Goal: Information Seeking & Learning: Find specific fact

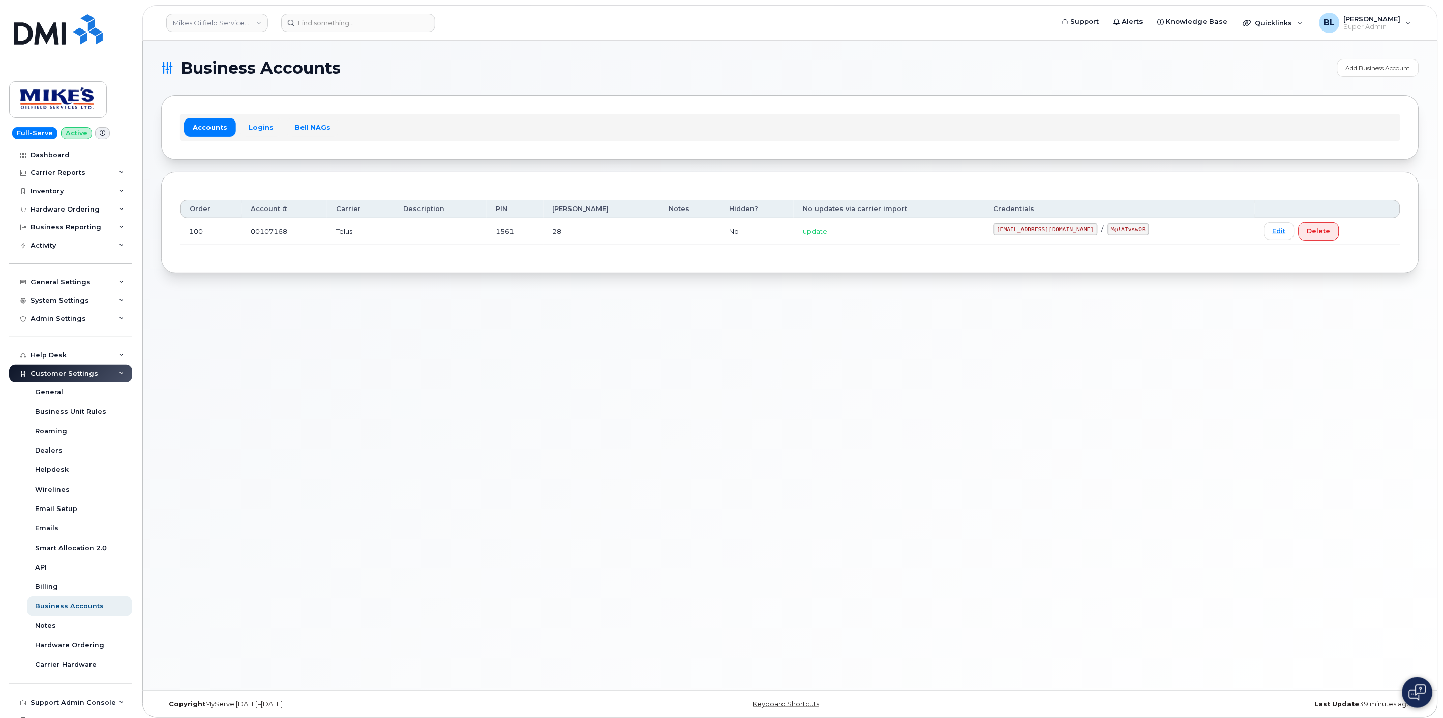
click at [724, 521] on div "Business Accounts Add Business Account Accounts Logins Bell NAGs Order Account …" at bounding box center [790, 366] width 1294 height 650
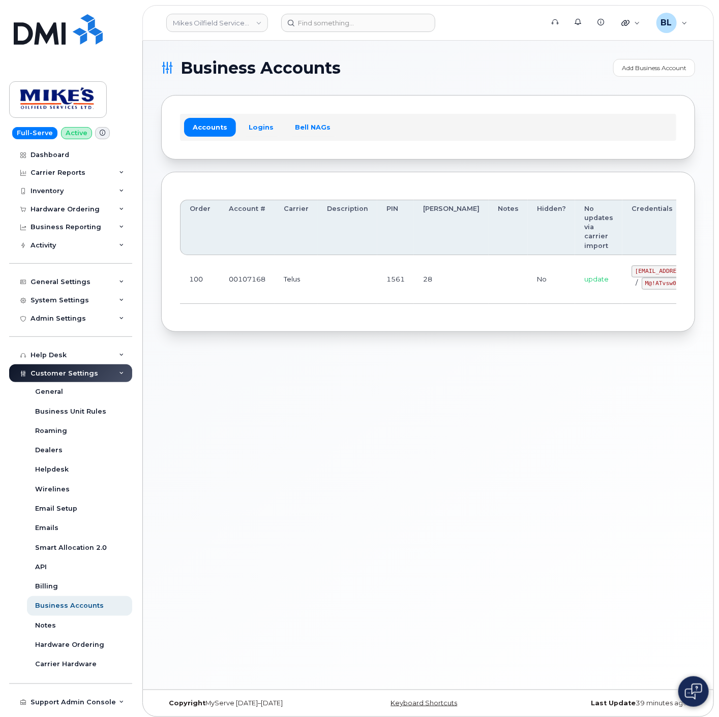
click at [246, 393] on div "Business Accounts Add Business Account Accounts Logins Bell NAGs Order Account …" at bounding box center [428, 365] width 570 height 649
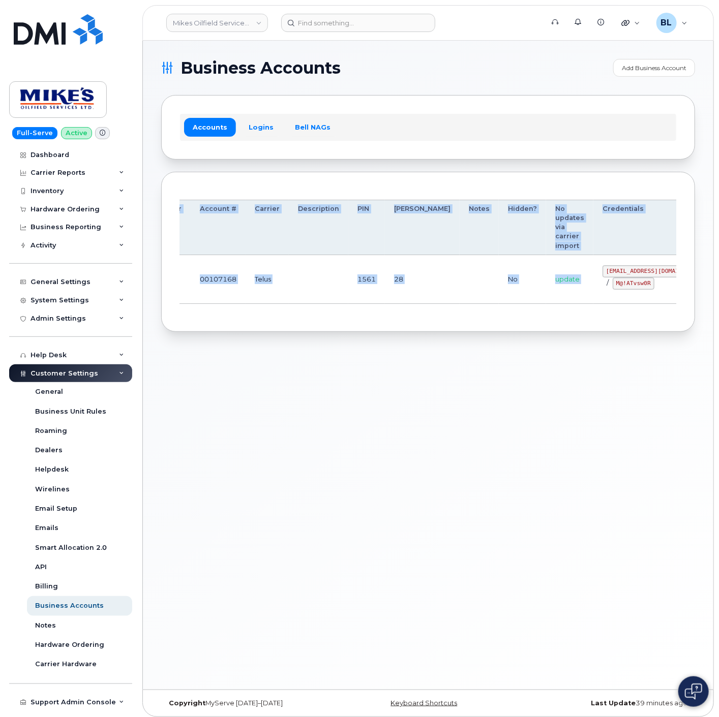
scroll to position [0, 59]
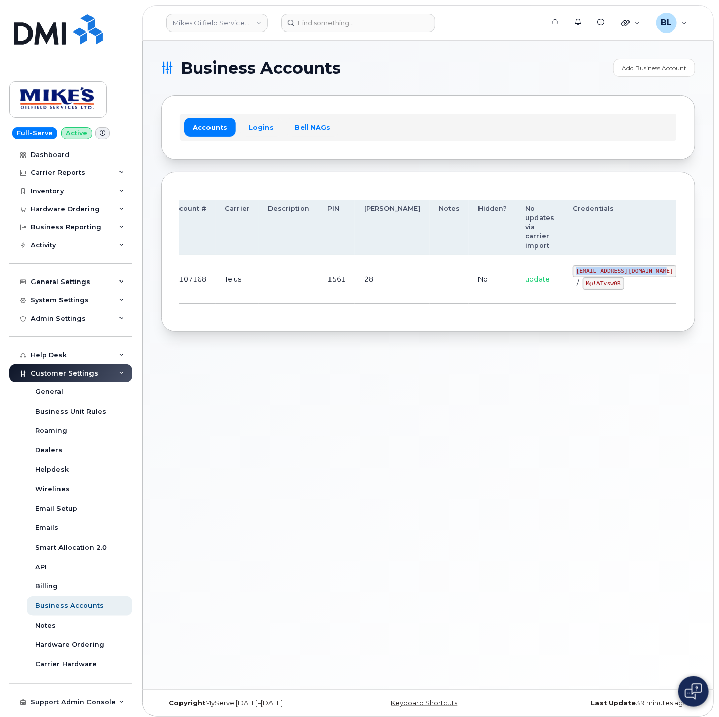
drag, startPoint x: 582, startPoint y: 273, endPoint x: 605, endPoint y: 272, distance: 22.9
click at [605, 272] on code "mikes.oilfield@outlook.com" at bounding box center [624, 271] width 104 height 12
copy code "mikes.oilfield@outlook.com"
click at [344, 332] on div "Order Account # Carrier Description PIN Bill Day Notes Hidden? No updates via c…" at bounding box center [428, 252] width 534 height 161
drag, startPoint x: 533, startPoint y: 286, endPoint x: 565, endPoint y: 288, distance: 32.1
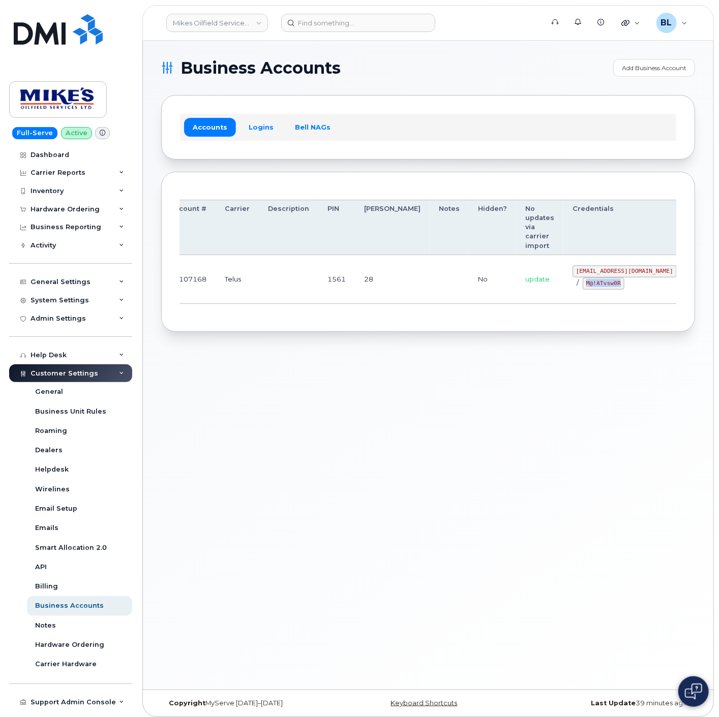
click at [583, 288] on code "M@!ATvsw0R" at bounding box center [604, 284] width 42 height 12
copy code "M@!ATvsw0R"
drag, startPoint x: 324, startPoint y: 387, endPoint x: 332, endPoint y: 341, distance: 47.1
click at [324, 382] on div "Business Accounts Add Business Account Accounts Logins Bell NAGs Order Account …" at bounding box center [428, 365] width 570 height 649
click at [475, 646] on div "Copyright MyServe 2011–2025 Keyboard Shortcuts Last Update 39 minutes ago" at bounding box center [428, 703] width 570 height 26
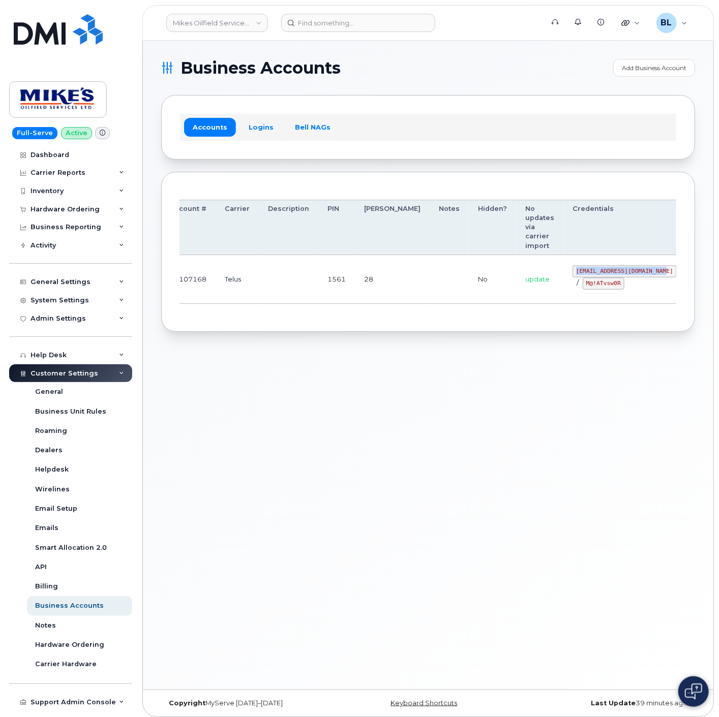
drag, startPoint x: 542, startPoint y: 275, endPoint x: 608, endPoint y: 270, distance: 66.2
click at [608, 270] on code "mikes.oilfield@outlook.com" at bounding box center [624, 271] width 104 height 12
copy code "mikes.oilfield@outlook.com"
drag, startPoint x: 536, startPoint y: 280, endPoint x: 540, endPoint y: 286, distance: 7.3
click at [583, 286] on code "M@!ATvsw0R" at bounding box center [604, 284] width 42 height 12
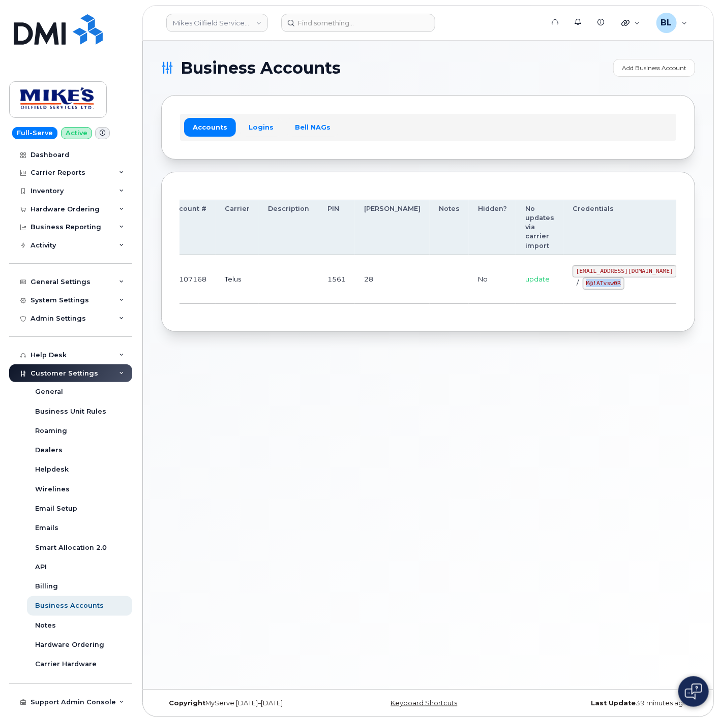
drag, startPoint x: 532, startPoint y: 282, endPoint x: 568, endPoint y: 287, distance: 36.9
click at [572, 287] on div "mikes.oilfield@outlook.com / M@!ATvsw0R" at bounding box center [624, 277] width 104 height 24
copy code "M@!ATvsw0R"
drag, startPoint x: 261, startPoint y: 341, endPoint x: 331, endPoint y: 180, distance: 175.5
click at [261, 341] on div "Business Accounts Add Business Account Accounts Logins Bell NAGs Order Account …" at bounding box center [428, 365] width 570 height 649
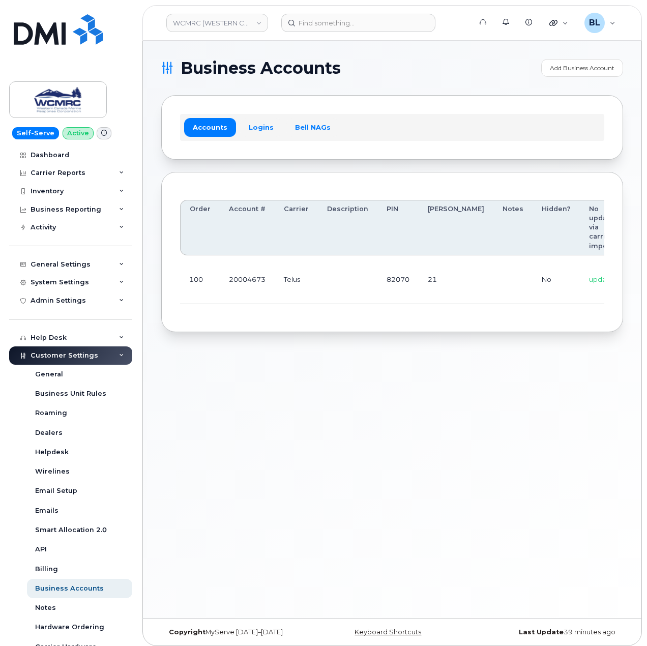
click at [269, 294] on td "20004673" at bounding box center [247, 279] width 55 height 49
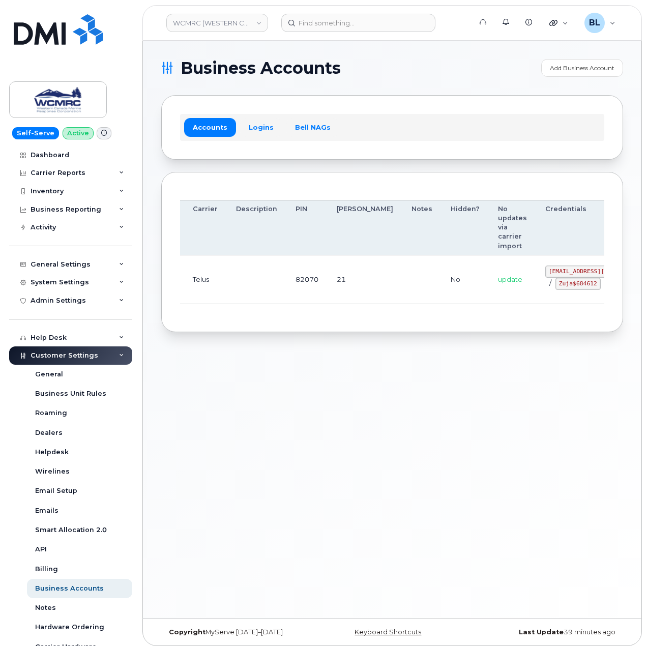
drag, startPoint x: 582, startPoint y: 267, endPoint x: 670, endPoint y: 276, distance: 88.9
drag, startPoint x: 501, startPoint y: 264, endPoint x: 542, endPoint y: 263, distance: 41.2
click at [545, 265] on code "ap@wcmrc.com" at bounding box center [597, 271] width 104 height 12
copy code "ap@wcmrc.com"
click at [318, 301] on td "82070" at bounding box center [306, 279] width 41 height 49
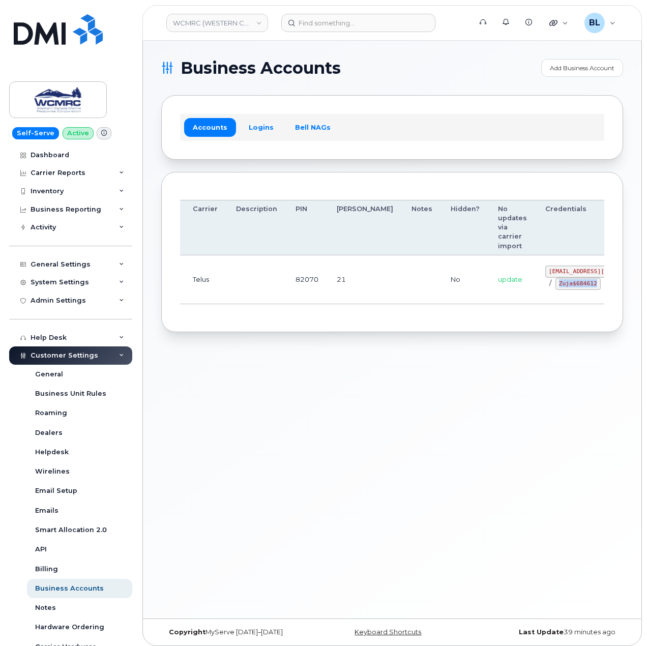
drag, startPoint x: 491, startPoint y: 290, endPoint x: 533, endPoint y: 291, distance: 42.2
click at [536, 291] on td "ap@wcmrc.com / Zuja$684612" at bounding box center [597, 279] width 123 height 49
copy code "Zuja$684612"
drag, startPoint x: 284, startPoint y: 375, endPoint x: 291, endPoint y: 262, distance: 112.6
click at [283, 370] on div "Business Accounts Add Business Account Accounts Logins Bell NAGs Order Account …" at bounding box center [392, 329] width 498 height 577
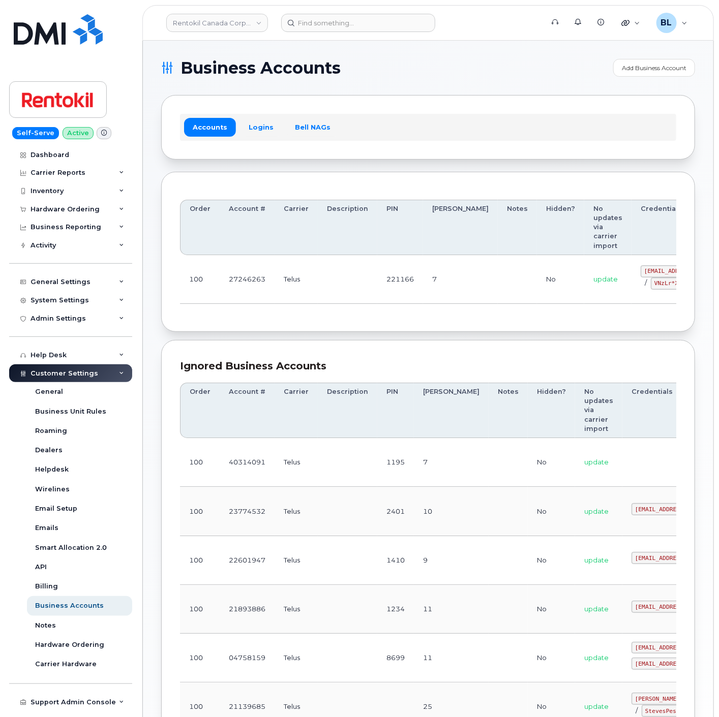
scroll to position [0, 65]
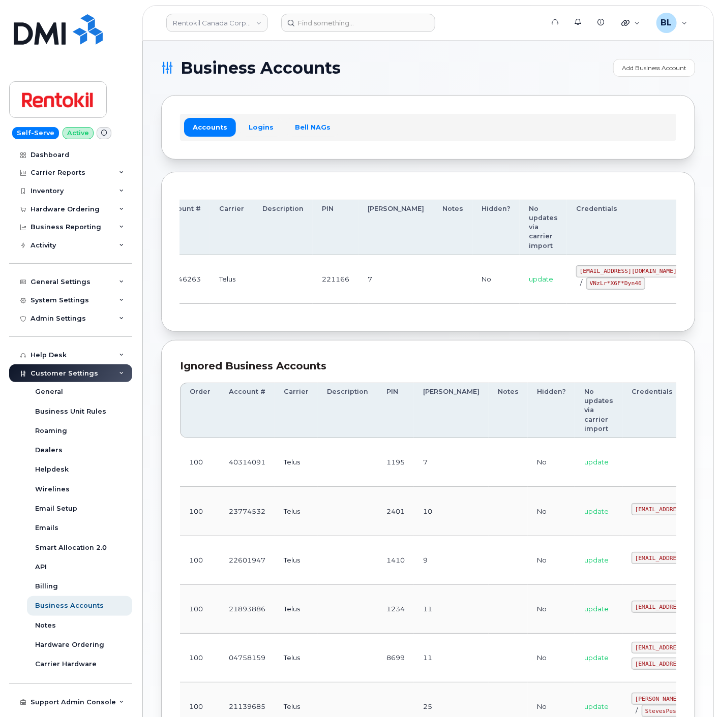
drag, startPoint x: 393, startPoint y: 264, endPoint x: 631, endPoint y: 265, distance: 237.9
drag, startPoint x: 525, startPoint y: 272, endPoint x: 612, endPoint y: 273, distance: 86.9
click at [612, 273] on td "malorie.bell@rentokil.com / VNzLr*X6F*Dyn46" at bounding box center [628, 279] width 123 height 49
copy code "malorie.bell@rentokil.com"
drag, startPoint x: 532, startPoint y: 283, endPoint x: 585, endPoint y: 290, distance: 53.3
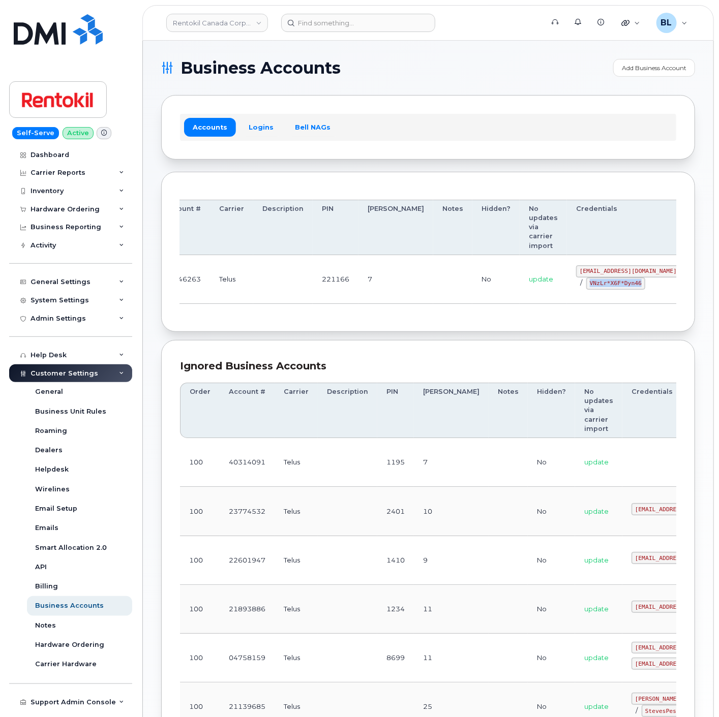
click at [585, 290] on div "malorie.bell@rentokil.com / VNzLr*X6F*Dyn46" at bounding box center [628, 277] width 104 height 24
copy code "VNzLr*X6F*Dyn46"
click at [232, 256] on td "Telus" at bounding box center [231, 279] width 43 height 49
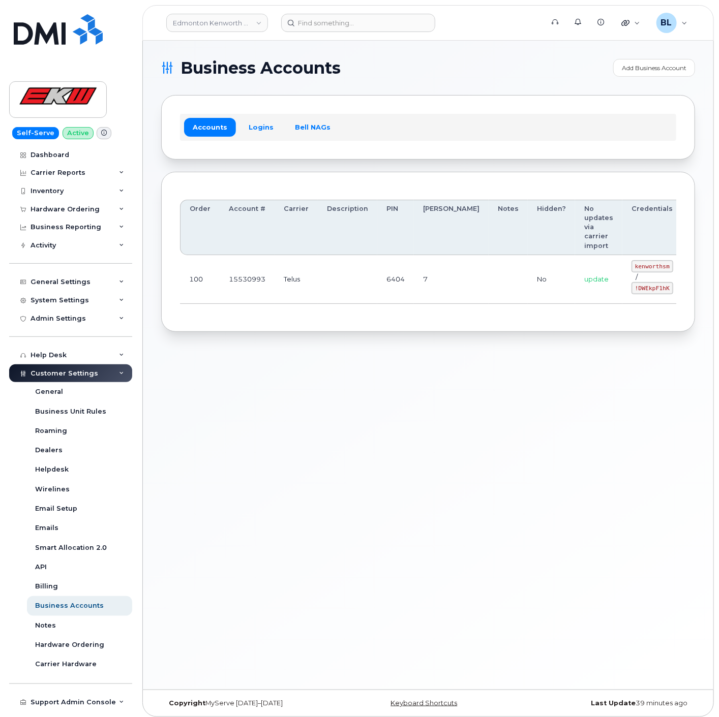
drag, startPoint x: 280, startPoint y: 292, endPoint x: 281, endPoint y: 282, distance: 10.7
click at [280, 292] on td "Telus" at bounding box center [296, 279] width 43 height 49
drag, startPoint x: 451, startPoint y: 275, endPoint x: 527, endPoint y: 275, distance: 75.7
drag, startPoint x: 582, startPoint y: 267, endPoint x: 617, endPoint y: 268, distance: 35.1
click at [631, 268] on code "kenworthsm" at bounding box center [652, 266] width 42 height 12
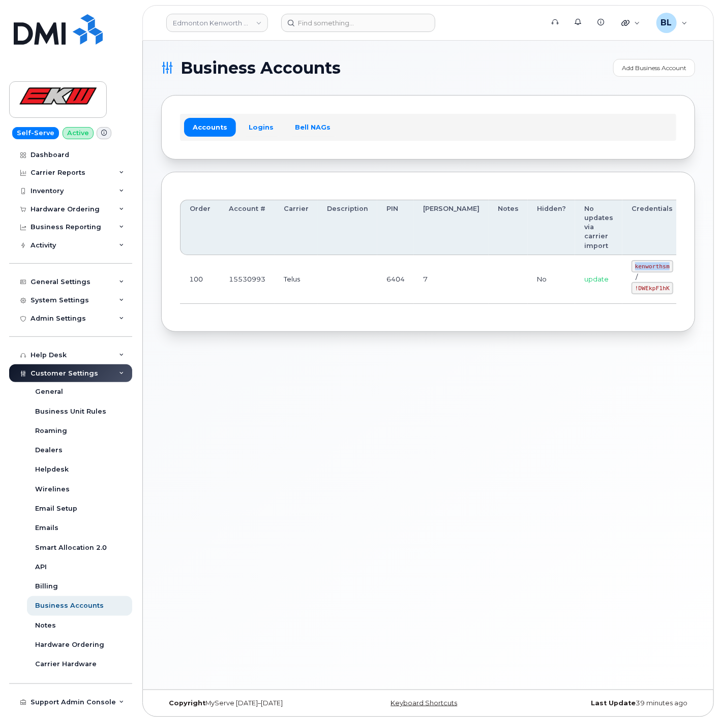
copy code "kenworthsm"
click at [230, 334] on div "Business Accounts Add Business Account Accounts Logins Bell NAGs Order Account …" at bounding box center [428, 365] width 570 height 649
drag, startPoint x: 583, startPoint y: 289, endPoint x: 616, endPoint y: 296, distance: 33.8
click at [622, 296] on td "kenworthsm / !DWEkpF1hK" at bounding box center [652, 279] width 60 height 49
copy code "!DWEkpF1hK"
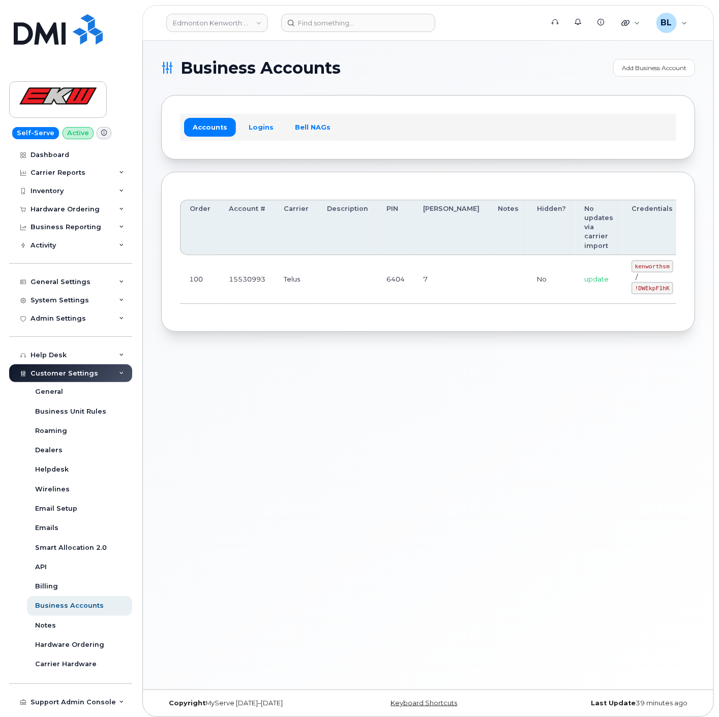
drag, startPoint x: 298, startPoint y: 374, endPoint x: 301, endPoint y: 223, distance: 151.5
click at [298, 374] on div "Business Accounts Add Business Account Accounts Logins Bell NAGs Order Account …" at bounding box center [428, 365] width 570 height 649
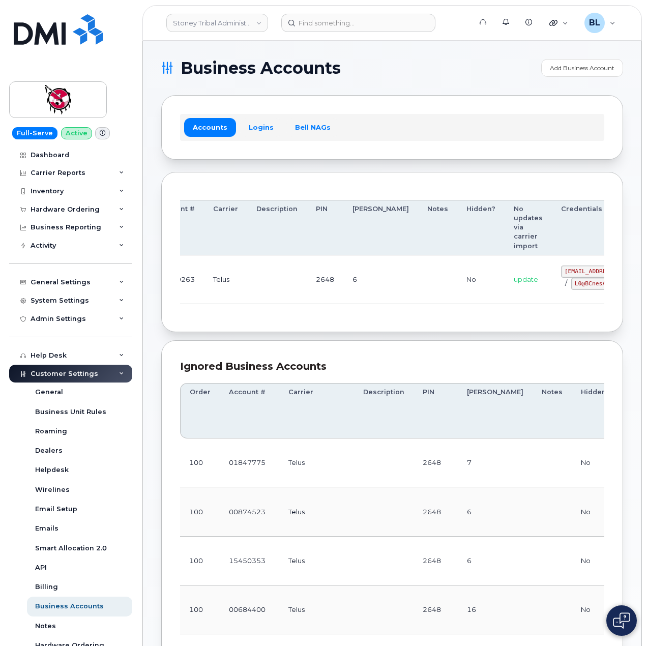
scroll to position [0, 96]
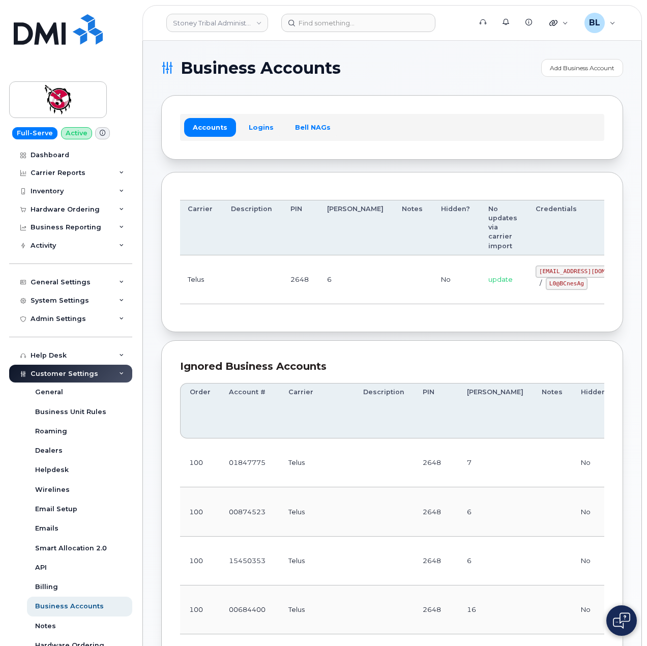
drag, startPoint x: 302, startPoint y: 296, endPoint x: 506, endPoint y: 275, distance: 204.9
drag, startPoint x: 514, startPoint y: 275, endPoint x: 537, endPoint y: 271, distance: 22.6
click at [537, 271] on td "18719263@sm.com / L0@BCnesAg" at bounding box center [587, 279] width 123 height 49
copy code "18719263@sm.com"
drag, startPoint x: 496, startPoint y: 282, endPoint x: 527, endPoint y: 289, distance: 32.2
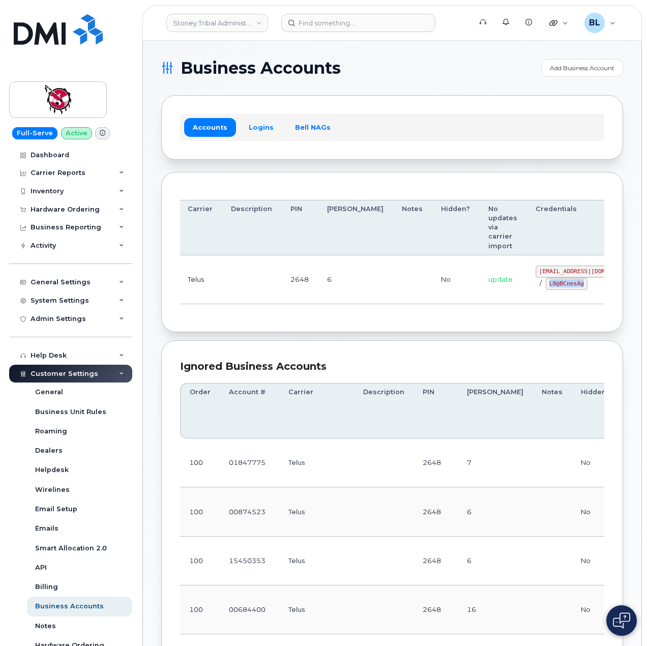
click at [545, 289] on code "L0@BCnesAg" at bounding box center [566, 284] width 42 height 12
copy code "L0@BCnesAg"
click at [248, 300] on td at bounding box center [251, 279] width 59 height 49
drag, startPoint x: 427, startPoint y: 348, endPoint x: 586, endPoint y: 314, distance: 162.1
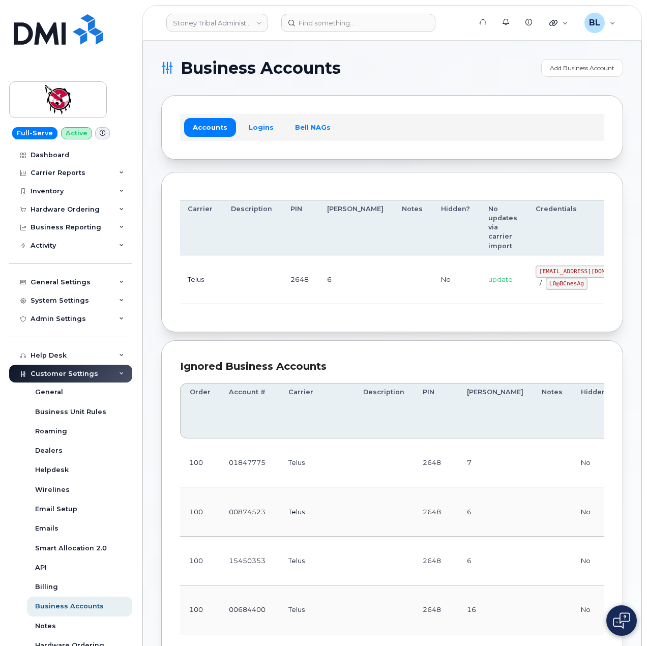
drag, startPoint x: 271, startPoint y: 254, endPoint x: 260, endPoint y: 250, distance: 12.1
click at [270, 254] on th "Description" at bounding box center [251, 227] width 59 height 55
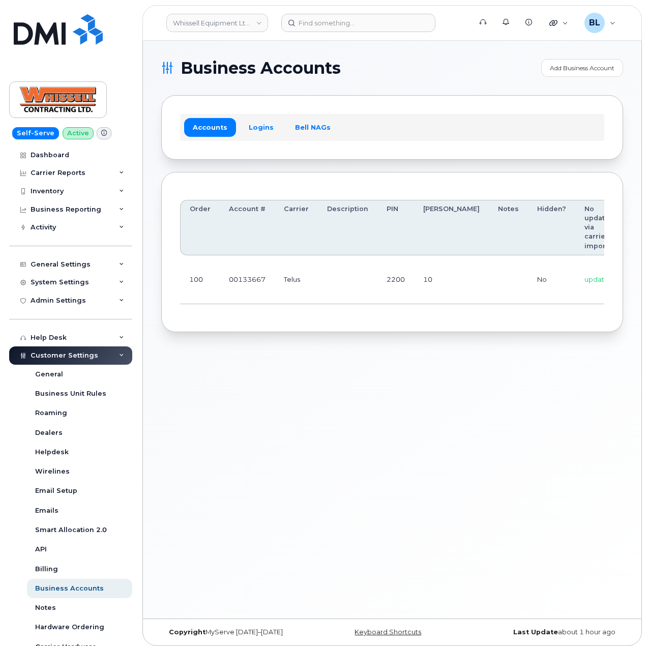
scroll to position [0, 109]
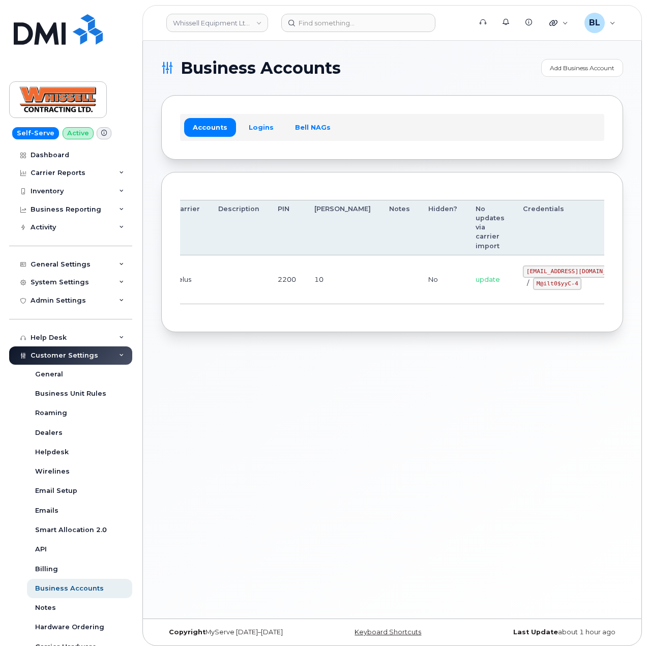
drag, startPoint x: 338, startPoint y: 269, endPoint x: 643, endPoint y: 266, distance: 304.5
drag, startPoint x: 471, startPoint y: 265, endPoint x: 534, endPoint y: 271, distance: 63.8
click at [534, 271] on div "itadmin@whissell.ca / M@ilt0$yyC-4" at bounding box center [575, 277] width 104 height 24
copy code "itadmin@whissell.ca"
click at [238, 279] on td at bounding box center [238, 279] width 59 height 49
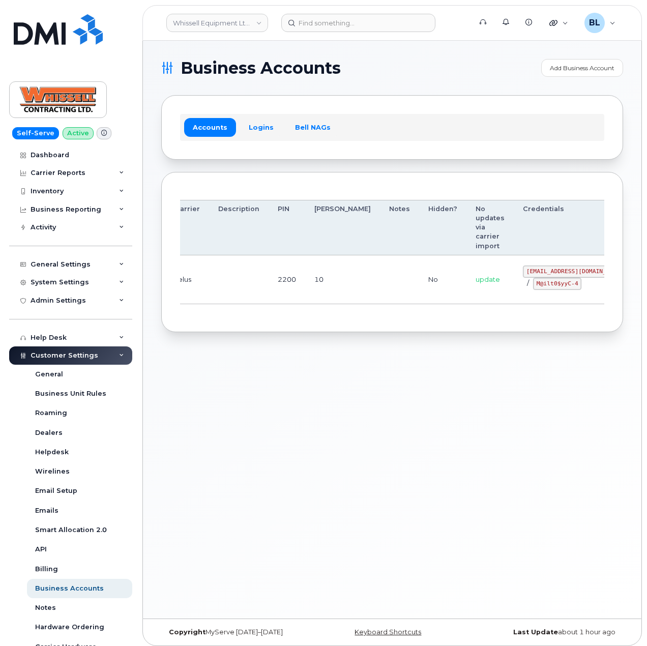
drag, startPoint x: 368, startPoint y: 285, endPoint x: 442, endPoint y: 282, distance: 74.3
drag, startPoint x: 472, startPoint y: 271, endPoint x: 535, endPoint y: 273, distance: 63.6
click at [535, 273] on code "itadmin@whissell.ca" at bounding box center [575, 271] width 104 height 12
copy code "itadmin@whissell.ca"
drag, startPoint x: 472, startPoint y: 287, endPoint x: 479, endPoint y: 287, distance: 7.6
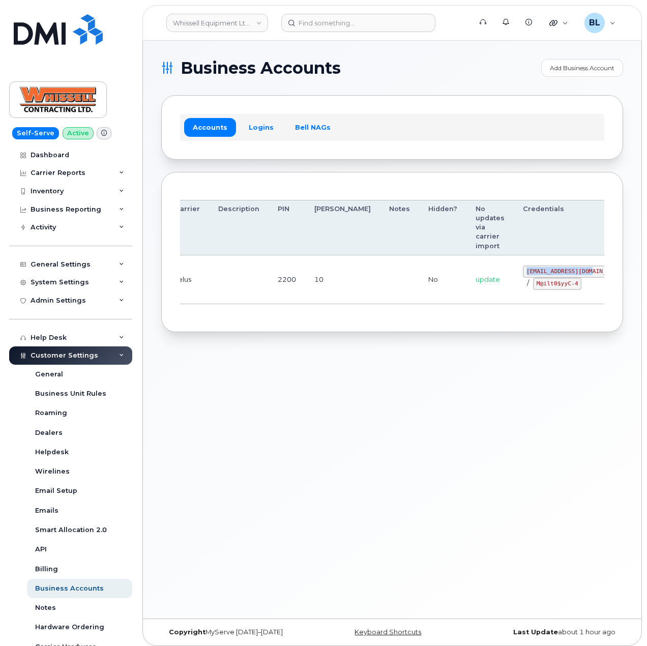
click at [523, 287] on div "itadmin@whissell.ca / M@ilt0$yyC-4" at bounding box center [575, 277] width 104 height 24
drag, startPoint x: 483, startPoint y: 285, endPoint x: 524, endPoint y: 290, distance: 41.5
click at [524, 290] on td "itadmin@whissell.ca / M@ilt0$yyC-4" at bounding box center [574, 279] width 123 height 49
copy code "M@ilt0$yyC-4"
drag, startPoint x: 424, startPoint y: 359, endPoint x: 421, endPoint y: 114, distance: 245.6
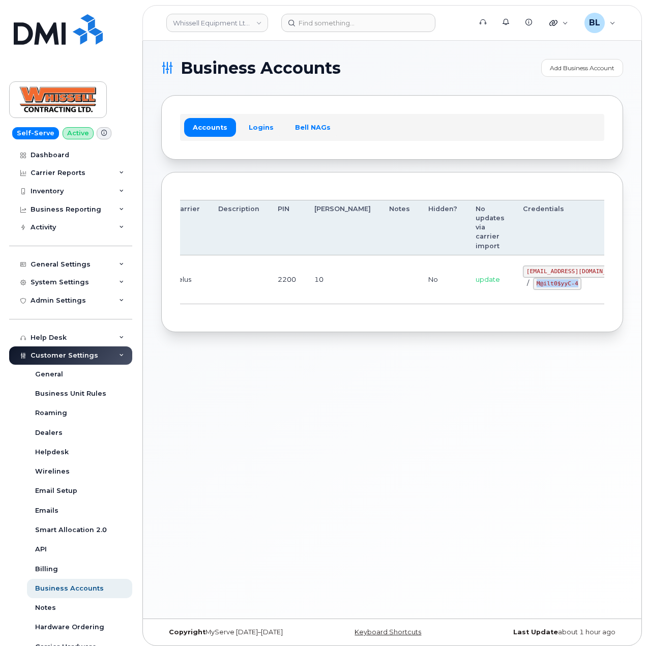
click at [423, 351] on div "Business Accounts Add Business Account Accounts Logins Bell NAGs Order Account …" at bounding box center [392, 329] width 498 height 577
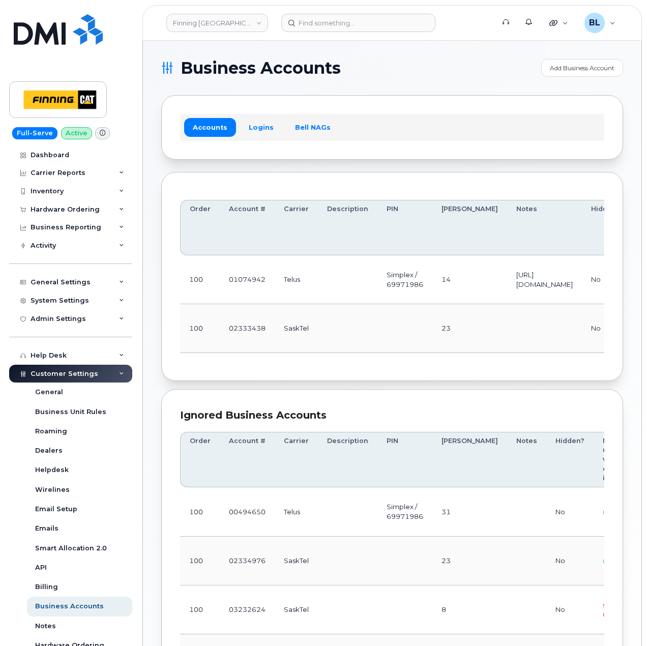
drag, startPoint x: 231, startPoint y: 297, endPoint x: 246, endPoint y: 281, distance: 22.7
click at [231, 294] on td "01074942" at bounding box center [247, 279] width 55 height 49
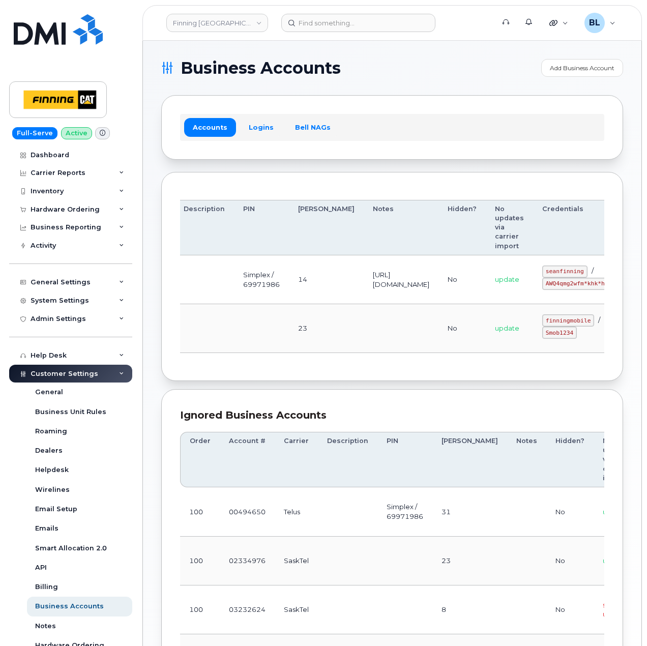
drag, startPoint x: 317, startPoint y: 260, endPoint x: 795, endPoint y: 305, distance: 479.9
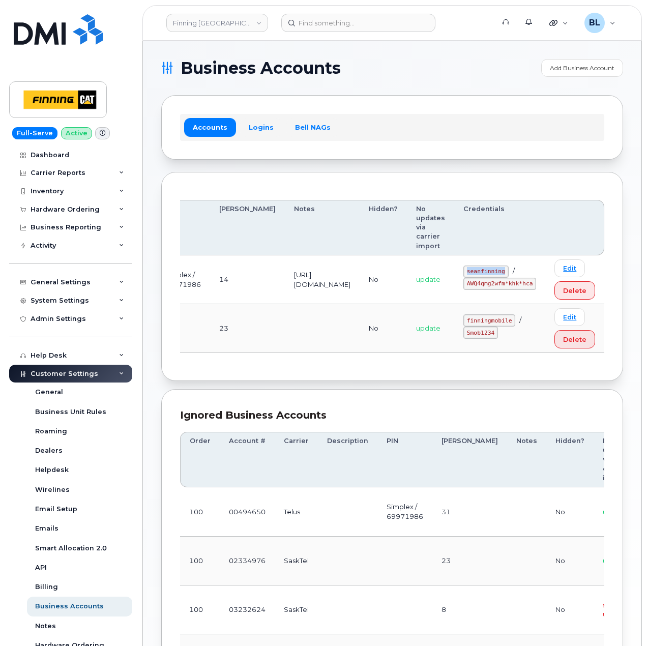
drag, startPoint x: 474, startPoint y: 267, endPoint x: 512, endPoint y: 272, distance: 38.5
click at [512, 272] on div "seanfinning / AWQ4qmg2wfm*khk*hca" at bounding box center [499, 277] width 73 height 24
copy code "seanfinning"
drag, startPoint x: 236, startPoint y: 339, endPoint x: 270, endPoint y: 337, distance: 34.1
click at [285, 339] on td at bounding box center [322, 328] width 75 height 49
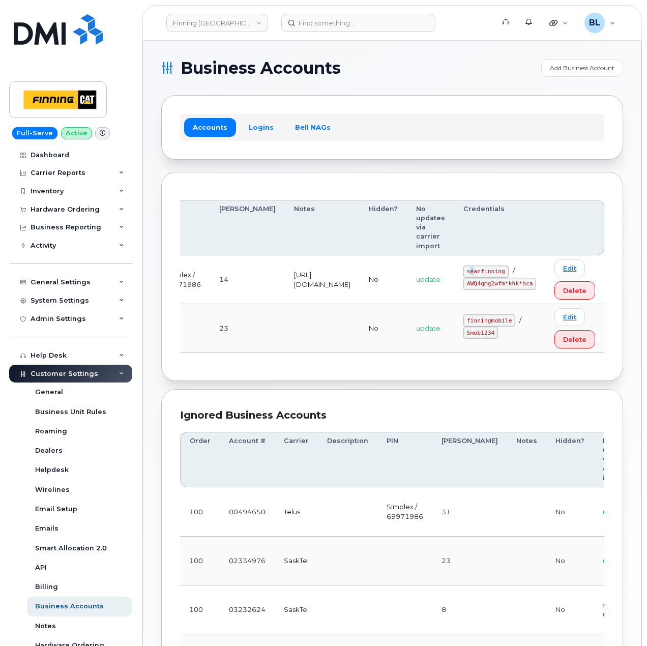
click at [474, 270] on code "seanfinning" at bounding box center [485, 271] width 45 height 12
drag, startPoint x: 466, startPoint y: 271, endPoint x: 510, endPoint y: 268, distance: 44.9
click at [510, 268] on td "seanfinning / AWQ4qmg2wfm*khk*hca" at bounding box center [499, 279] width 91 height 49
drag, startPoint x: 259, startPoint y: 297, endPoint x: 393, endPoint y: 315, distance: 134.9
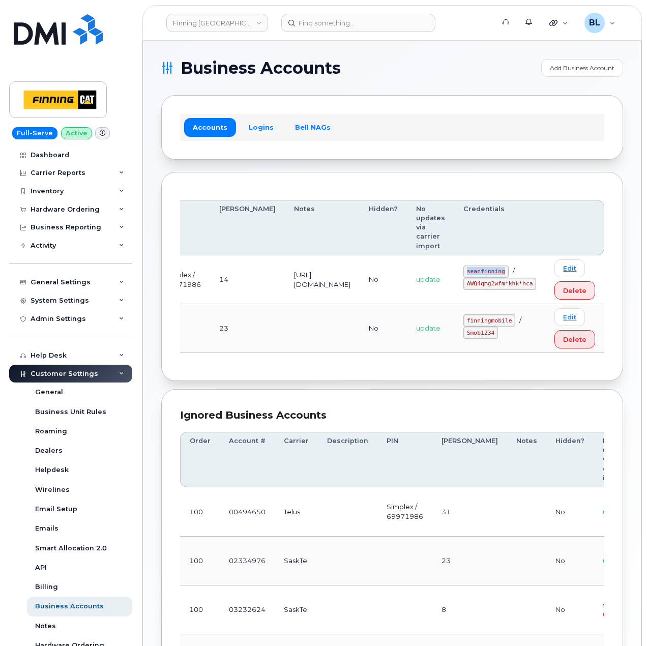
click at [285, 298] on td "https://enterprise.telus.com/store/corp-finninginternational-inc" at bounding box center [322, 279] width 75 height 49
drag, startPoint x: 466, startPoint y: 278, endPoint x: 535, endPoint y: 288, distance: 69.8
click at [535, 288] on td "seanfinning / AWQ4qmg2wfm*khk*hca" at bounding box center [499, 279] width 91 height 49
copy code "AWQ4qmg2wfm*khk*hca"
click at [285, 230] on th "Notes" at bounding box center [322, 227] width 75 height 55
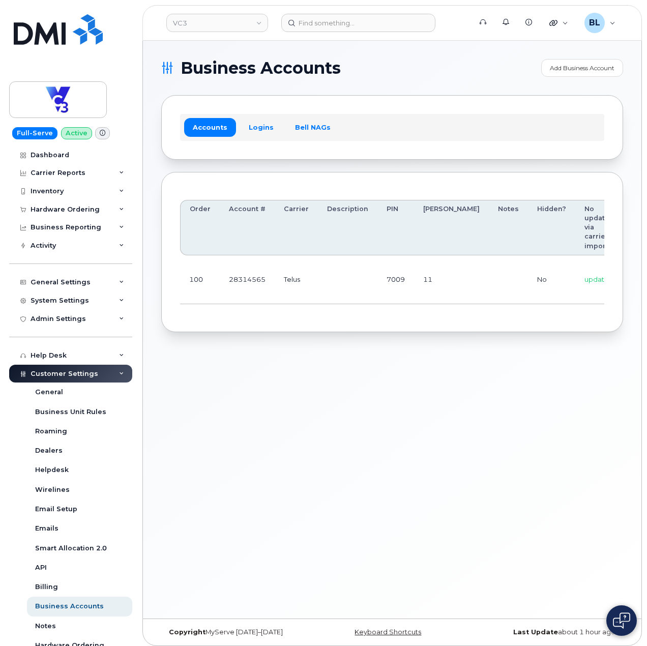
scroll to position [0, 109]
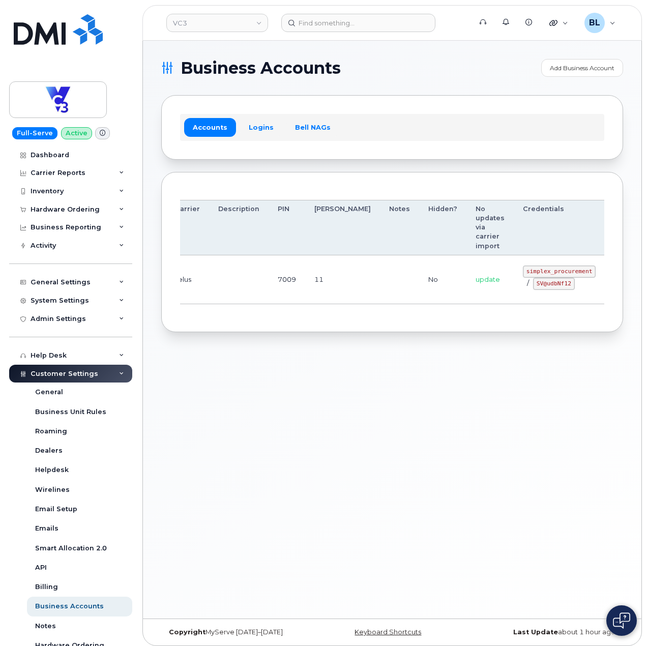
drag, startPoint x: 322, startPoint y: 275, endPoint x: 603, endPoint y: 270, distance: 281.2
drag, startPoint x: 467, startPoint y: 272, endPoint x: 538, endPoint y: 272, distance: 70.7
click at [538, 272] on td "simplex_procurement / SV@udbNf12" at bounding box center [558, 279] width 91 height 49
copy code "simplex_procurement"
drag, startPoint x: 477, startPoint y: 303, endPoint x: 476, endPoint y: 291, distance: 12.2
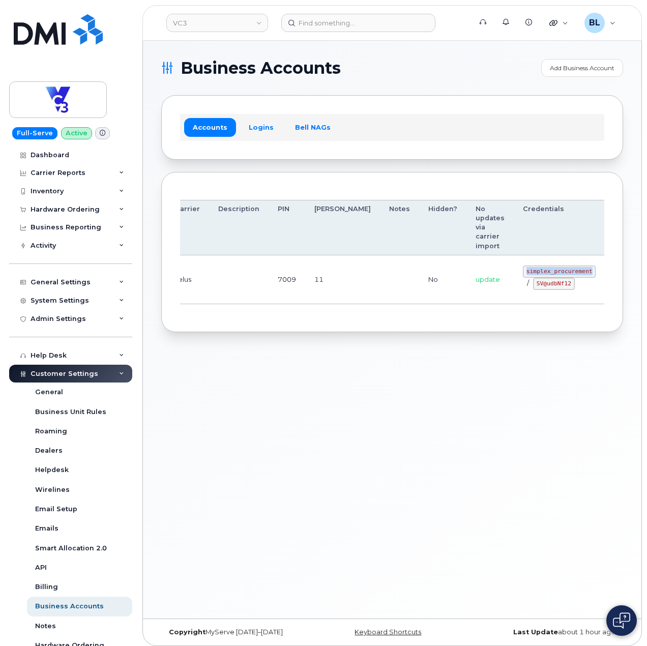
click at [513, 301] on td "simplex_procurement / SV@udbNf12" at bounding box center [558, 279] width 91 height 49
drag, startPoint x: 475, startPoint y: 284, endPoint x: 520, endPoint y: 286, distance: 44.3
click at [523, 286] on div "simplex_procurement / SV@udbNf12" at bounding box center [559, 277] width 73 height 24
copy code "SV@udbNf12"
click at [238, 323] on div "Order Account # Carrier Description PIN [PERSON_NAME] Notes Hidden? No updates …" at bounding box center [392, 252] width 462 height 161
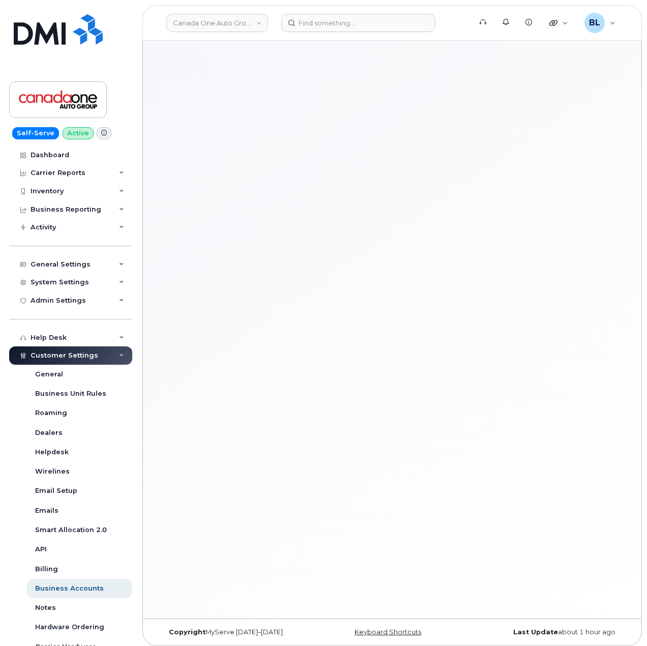
click at [247, 222] on div at bounding box center [392, 329] width 498 height 577
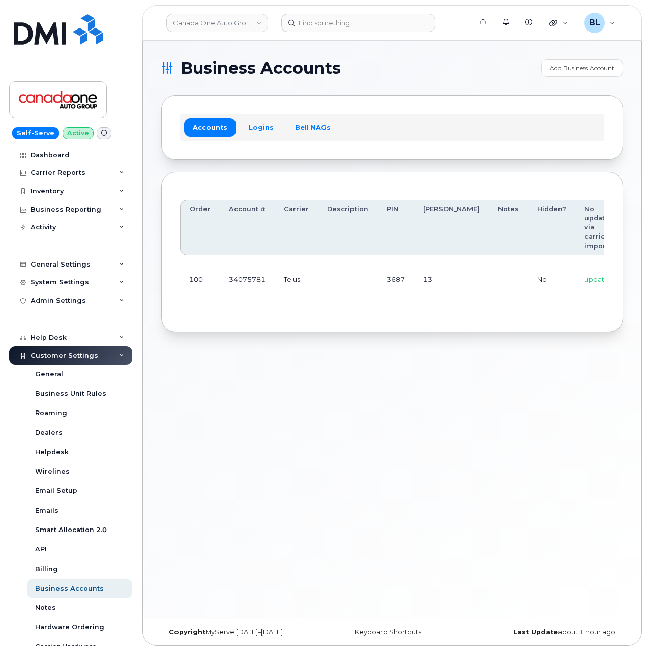
scroll to position [0, 96]
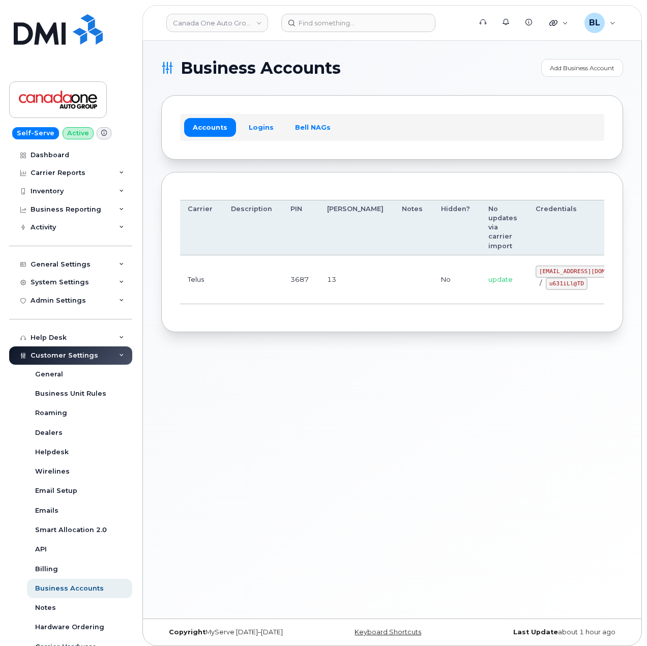
click at [237, 276] on td at bounding box center [251, 279] width 59 height 49
drag, startPoint x: 210, startPoint y: 279, endPoint x: 528, endPoint y: 276, distance: 317.7
drag, startPoint x: 486, startPoint y: 268, endPoint x: 535, endPoint y: 270, distance: 49.4
click at [535, 270] on code "[EMAIL_ADDRESS][DOMAIN_NAME]" at bounding box center [587, 271] width 104 height 12
copy code "[EMAIL_ADDRESS][DOMAIN_NAME]"
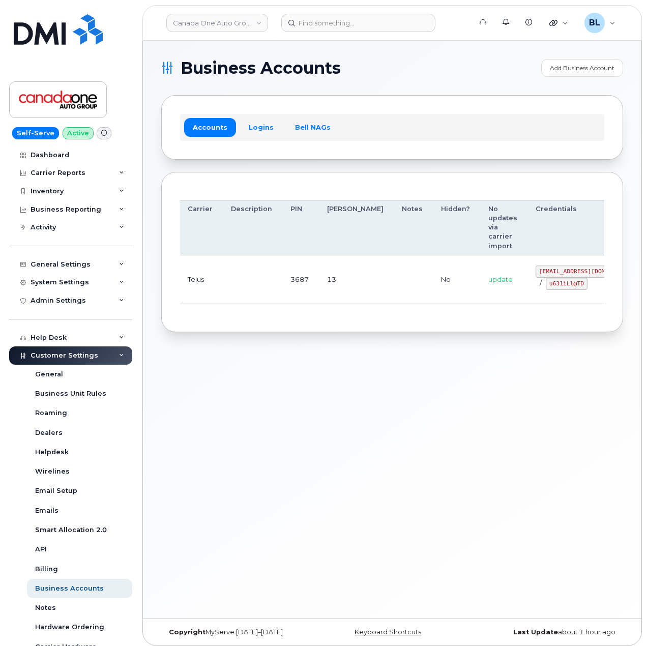
drag, startPoint x: 247, startPoint y: 300, endPoint x: 261, endPoint y: 302, distance: 14.5
click at [253, 301] on td at bounding box center [251, 279] width 59 height 49
drag, startPoint x: 510, startPoint y: 281, endPoint x: 531, endPoint y: 284, distance: 20.6
click at [545, 284] on code "u631iLl@TD" at bounding box center [566, 284] width 42 height 12
copy code "u631iLl@TD"
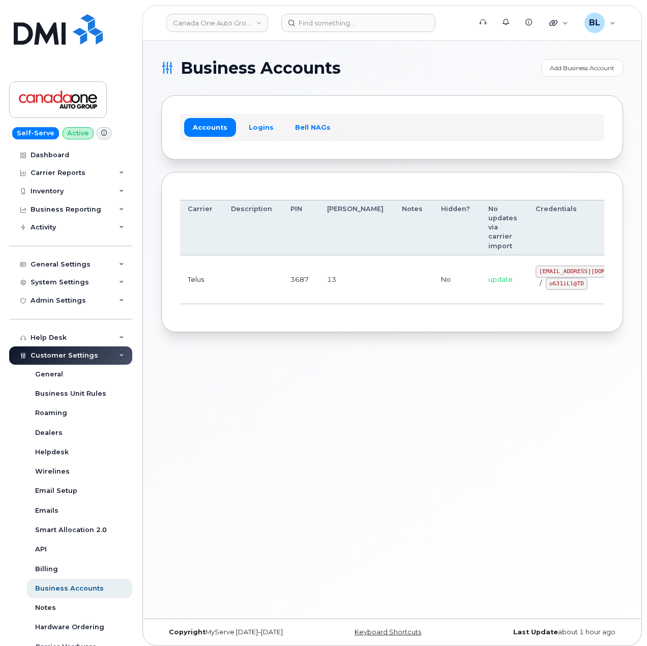
click at [246, 336] on div "Business Accounts Add Business Account Accounts Logins Bell NAGs Order Account …" at bounding box center [392, 329] width 498 height 577
